Goal: Information Seeking & Learning: Learn about a topic

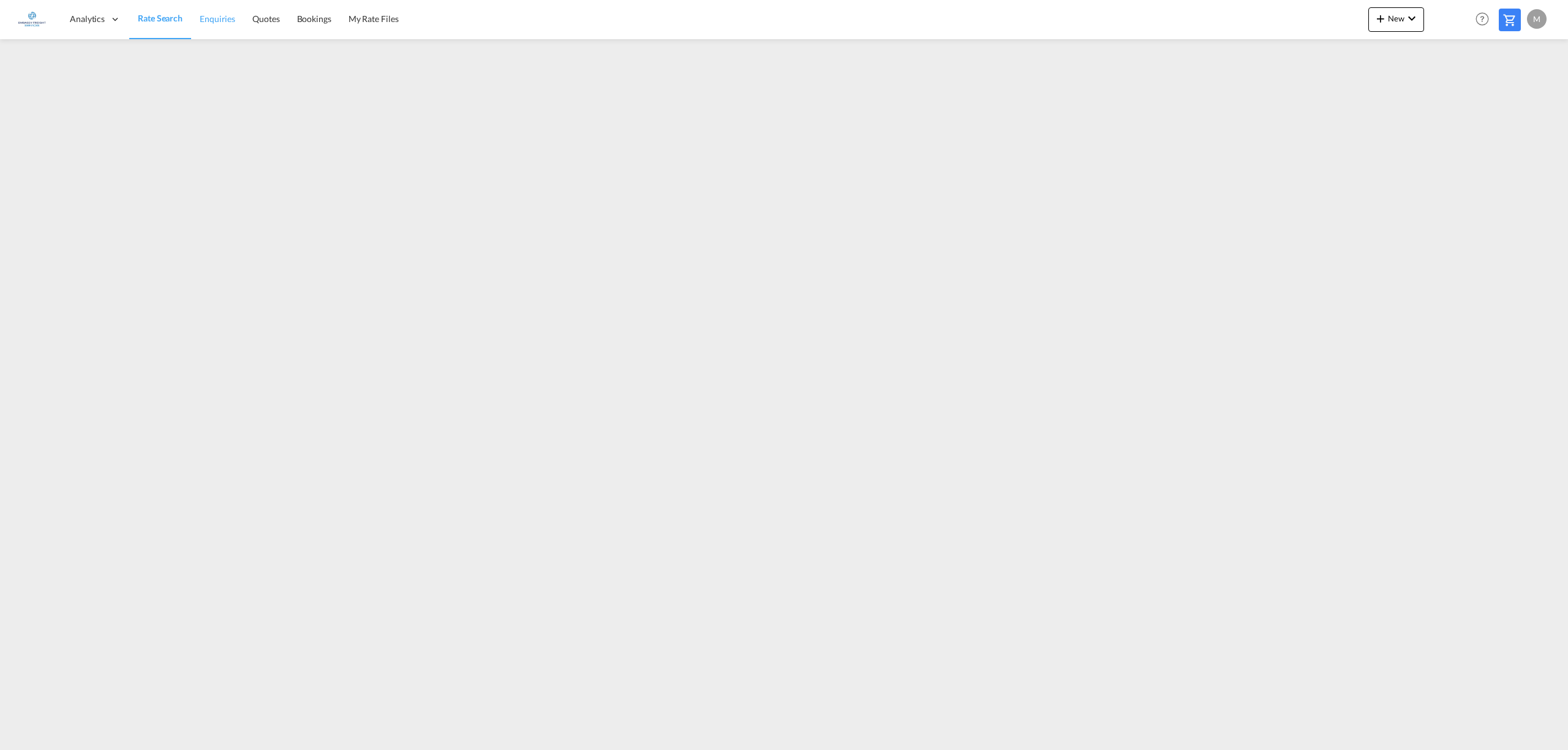
click at [216, 13] on span "Enquiries" at bounding box center [218, 18] width 36 height 10
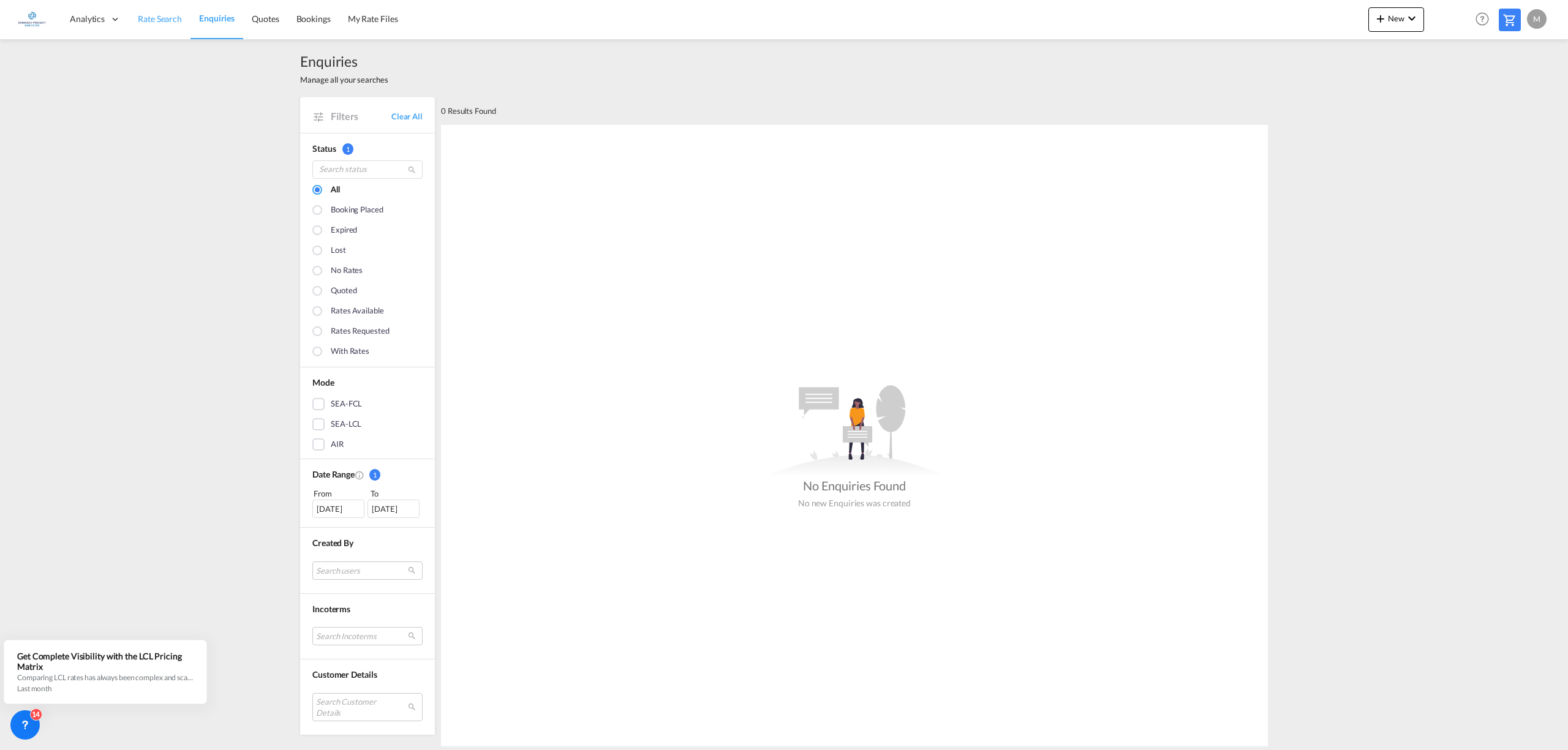
click at [146, 24] on span "Rate Search" at bounding box center [160, 18] width 44 height 12
